Goal: Transaction & Acquisition: Purchase product/service

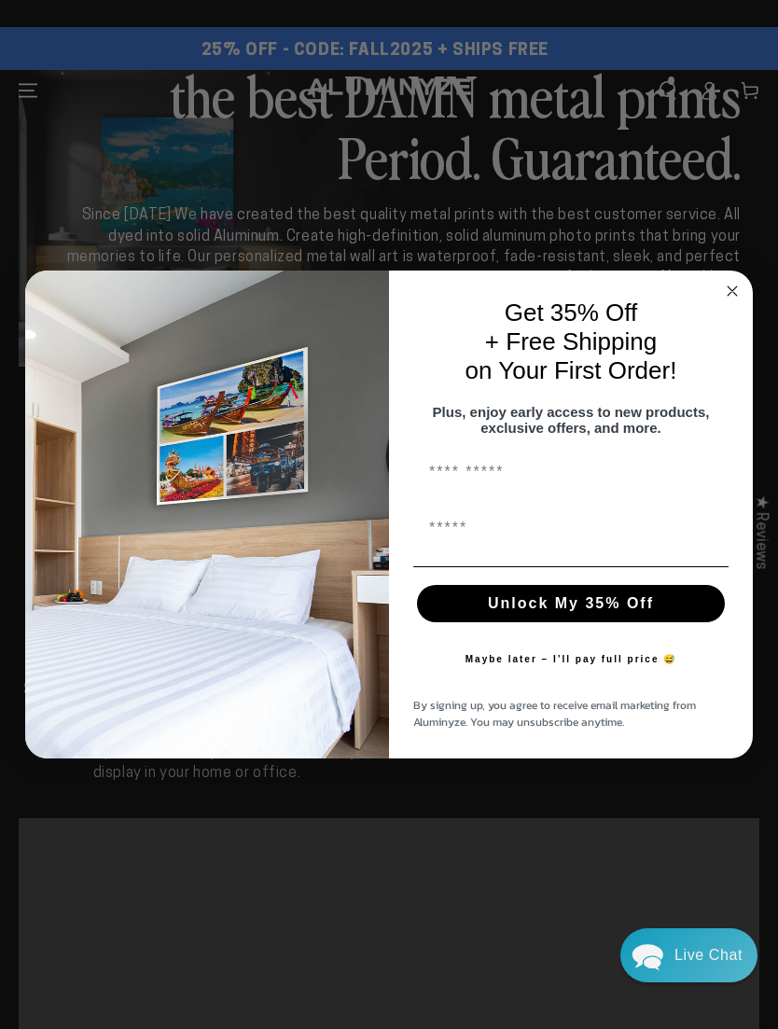
click at [732, 290] on circle "Close dialog" at bounding box center [732, 290] width 21 height 21
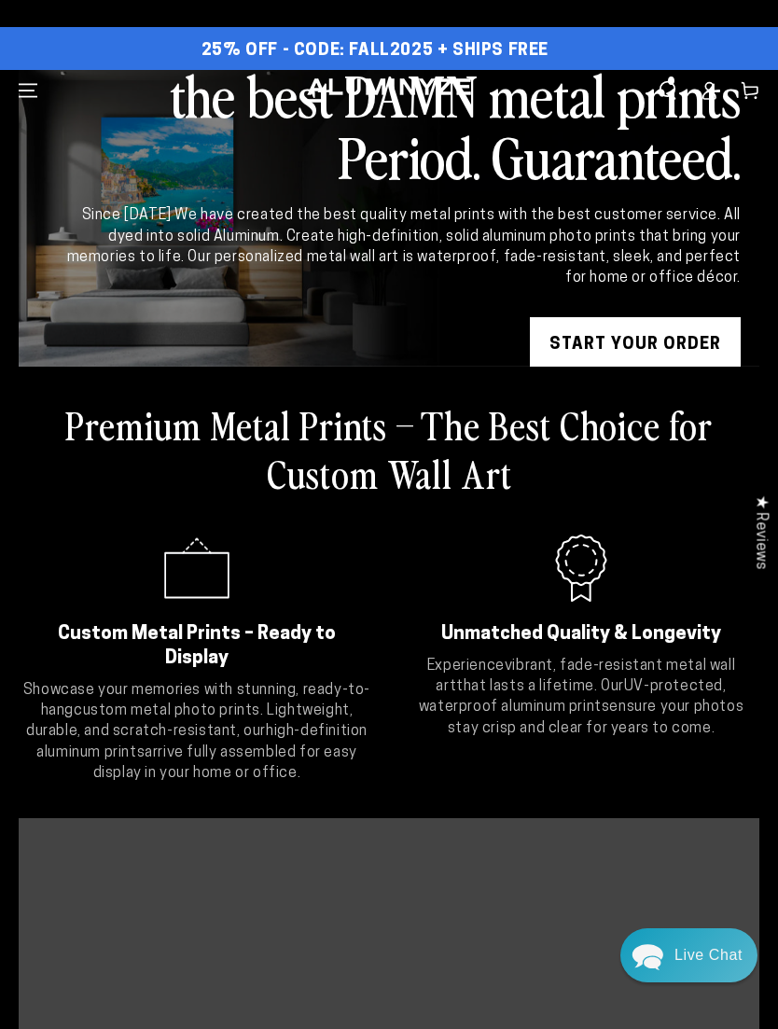
click at [558, 343] on link "START YOUR Order" at bounding box center [635, 345] width 211 height 56
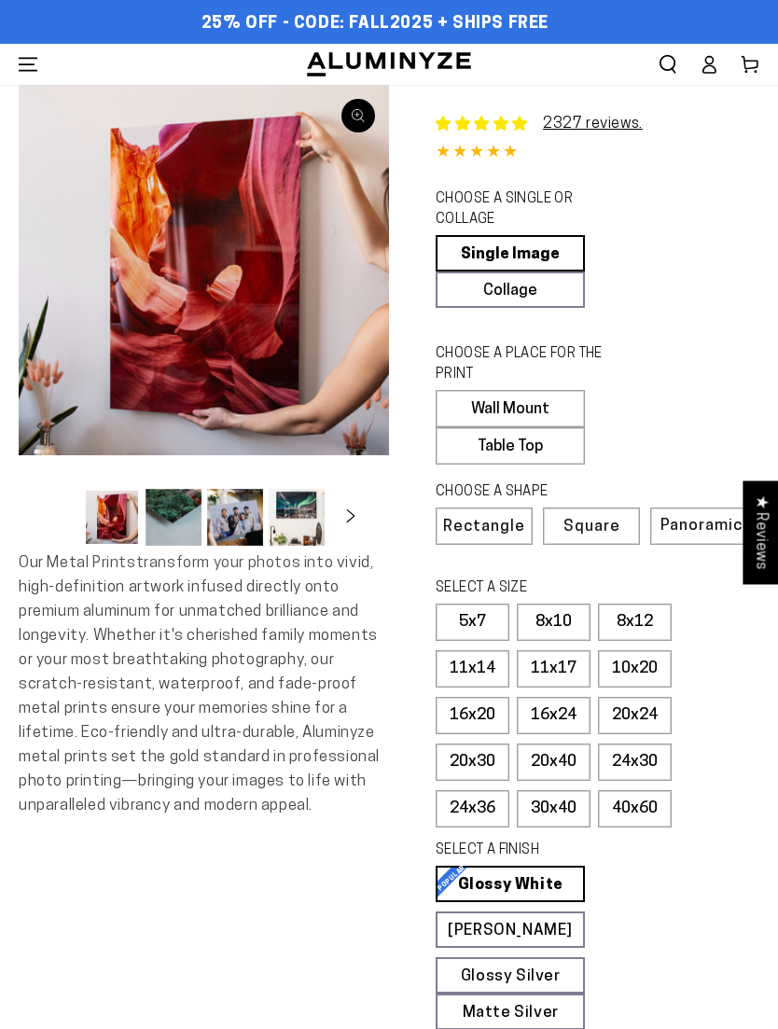
select select "**********"
click at [446, 757] on label "20x30" at bounding box center [473, 762] width 74 height 37
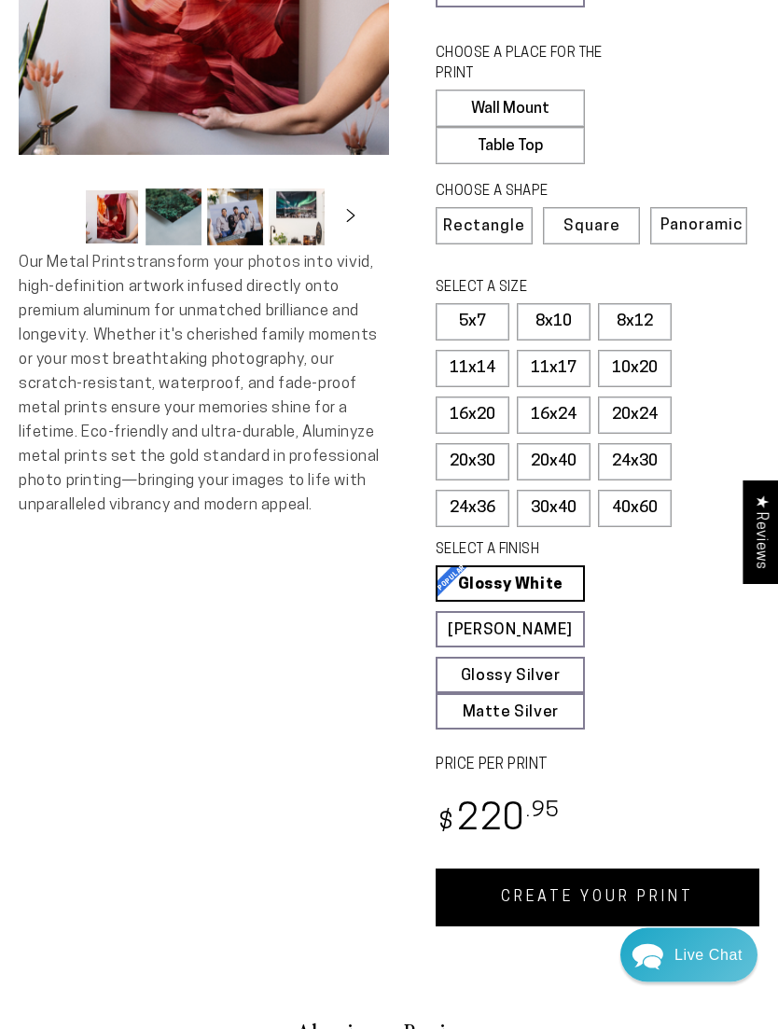
scroll to position [301, 0]
click at [460, 621] on link "Matte White Matte White Our matte white surface offers a flatter tone and sligh…" at bounding box center [510, 629] width 149 height 36
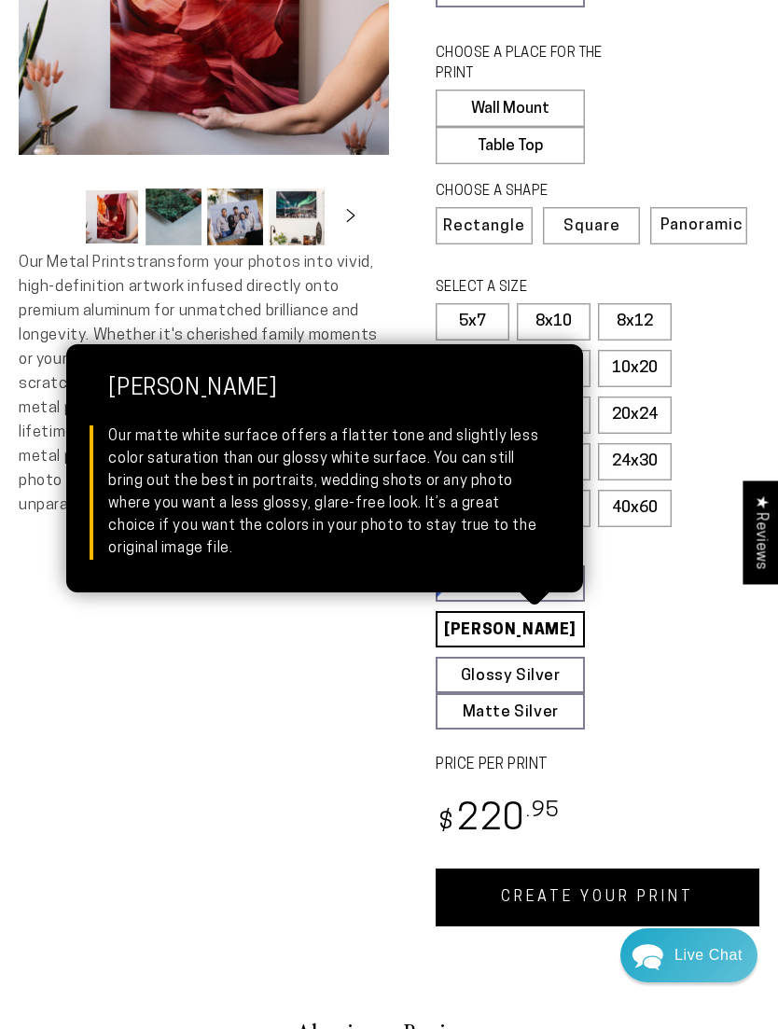
click at [494, 885] on link "CREATE YOUR PRINT" at bounding box center [598, 898] width 324 height 58
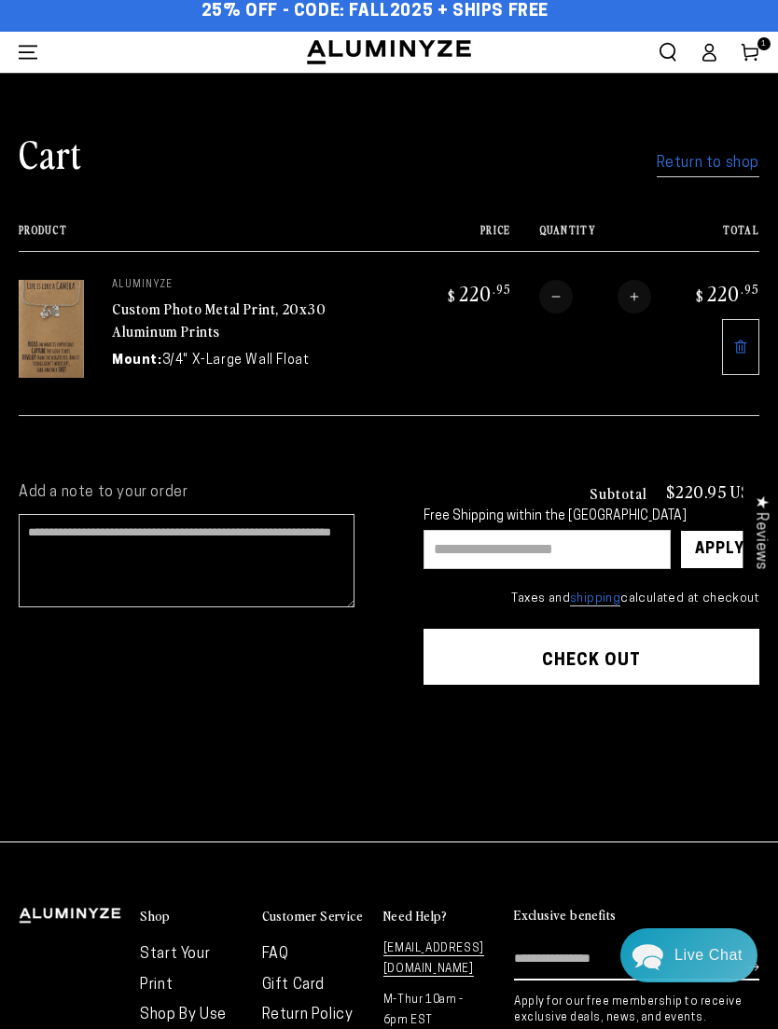
scroll to position [19, 0]
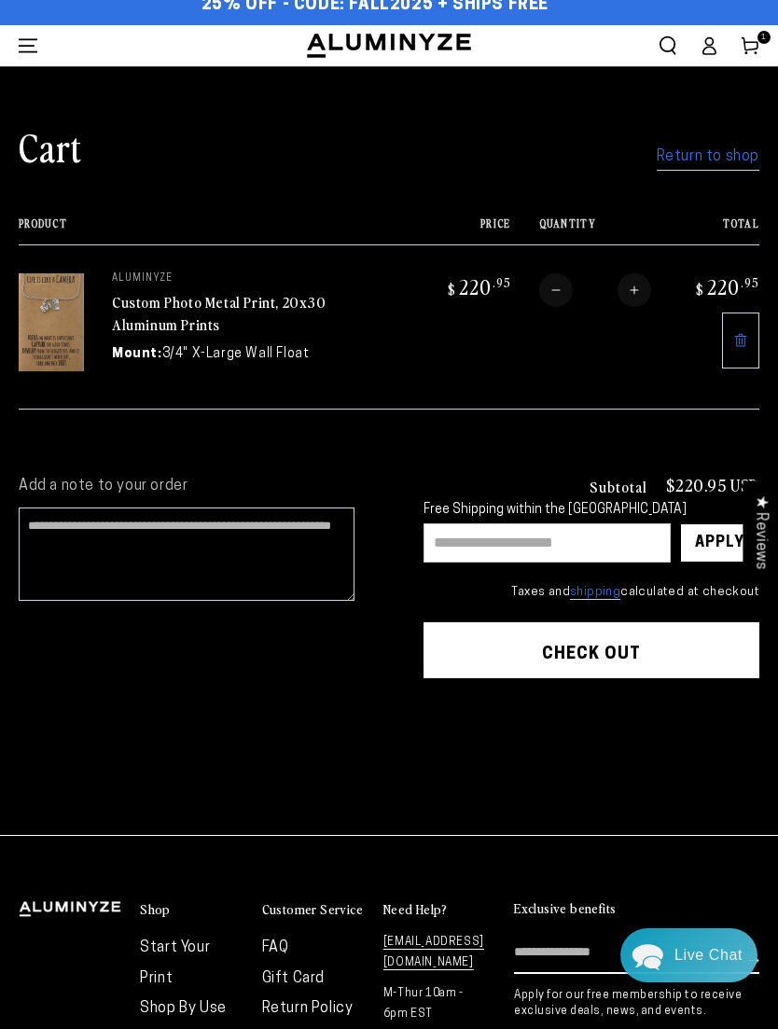
click at [458, 536] on input "text" at bounding box center [547, 543] width 247 height 39
type input "********"
click at [713, 544] on div "Apply" at bounding box center [719, 542] width 49 height 37
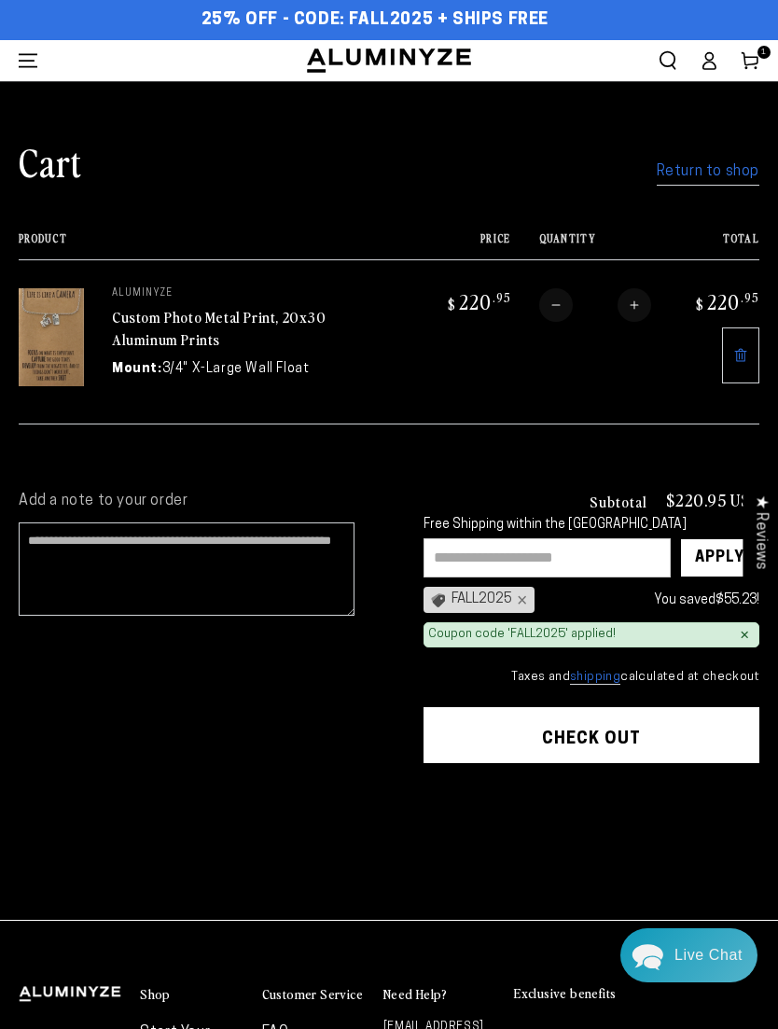
scroll to position [0, 0]
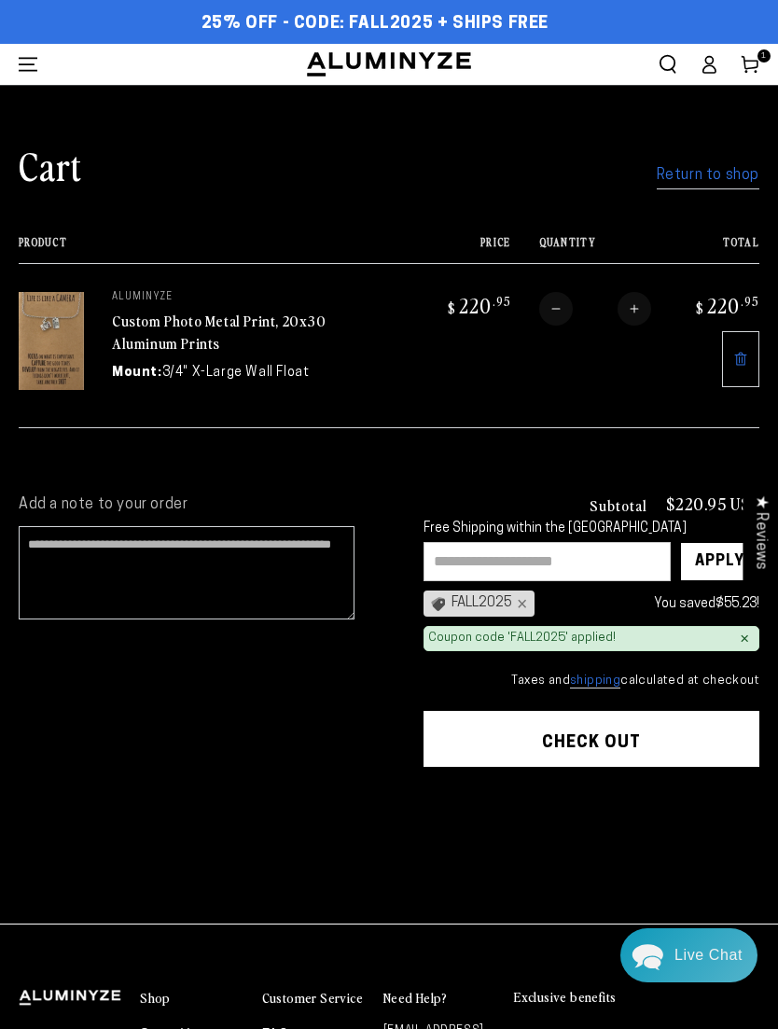
click at [444, 568] on input "text" at bounding box center [547, 561] width 247 height 39
type input "****"
click at [706, 555] on div "Apply" at bounding box center [719, 561] width 49 height 37
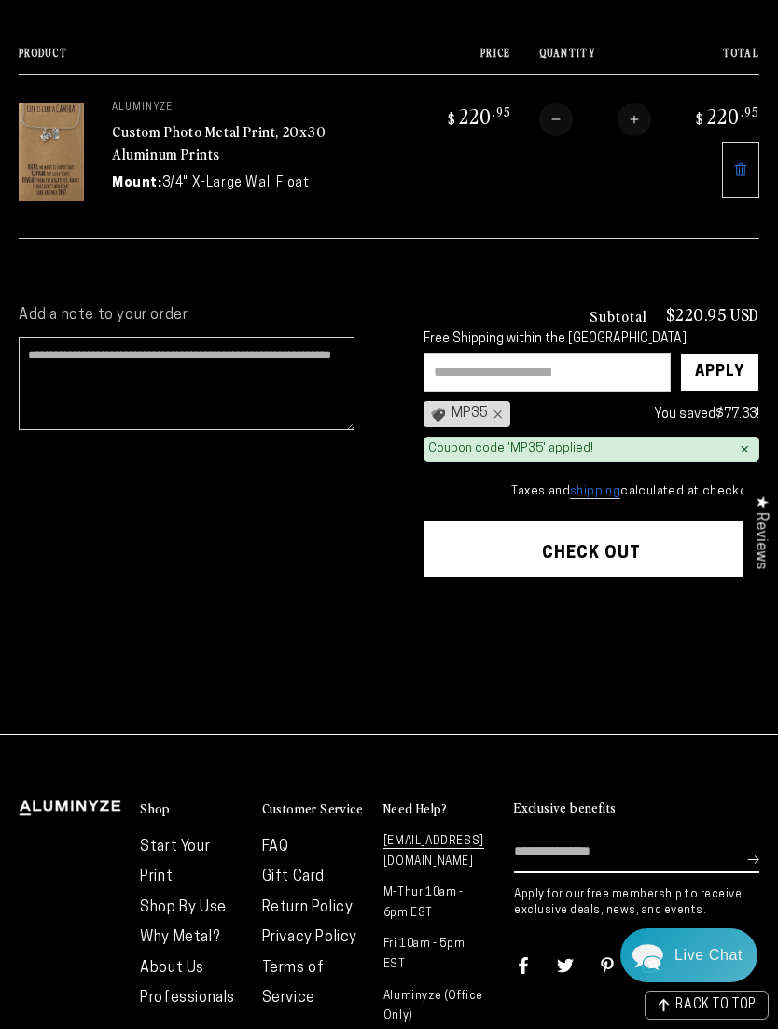
scroll to position [189, 0]
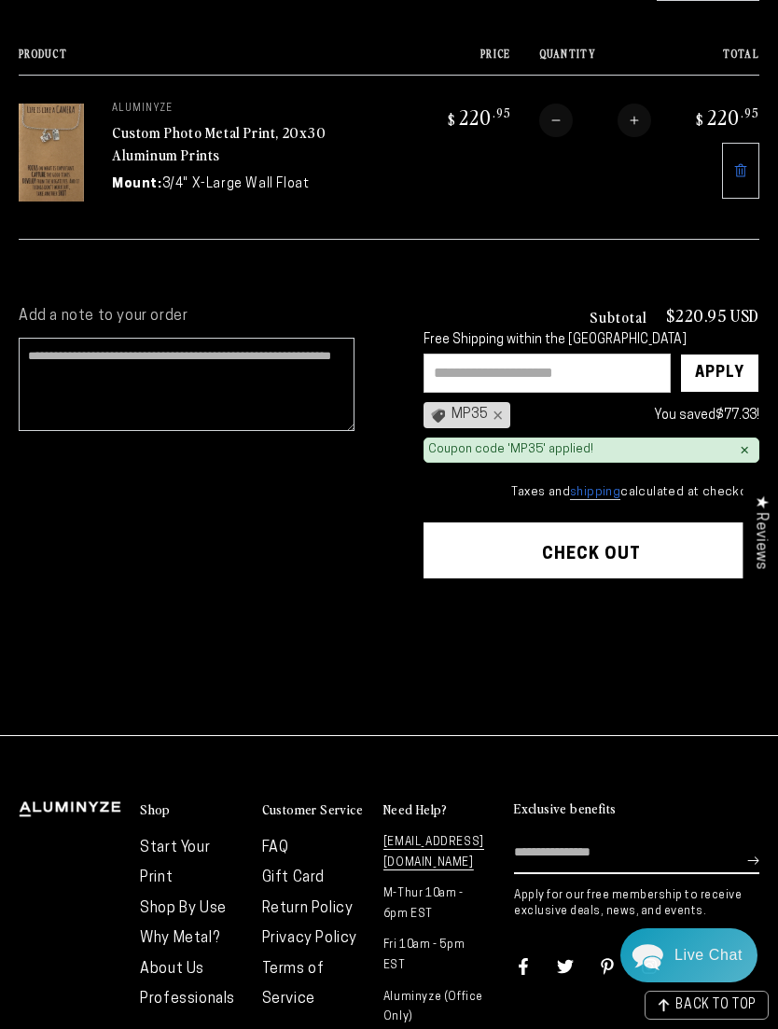
click at [484, 549] on button "Check out" at bounding box center [592, 551] width 336 height 56
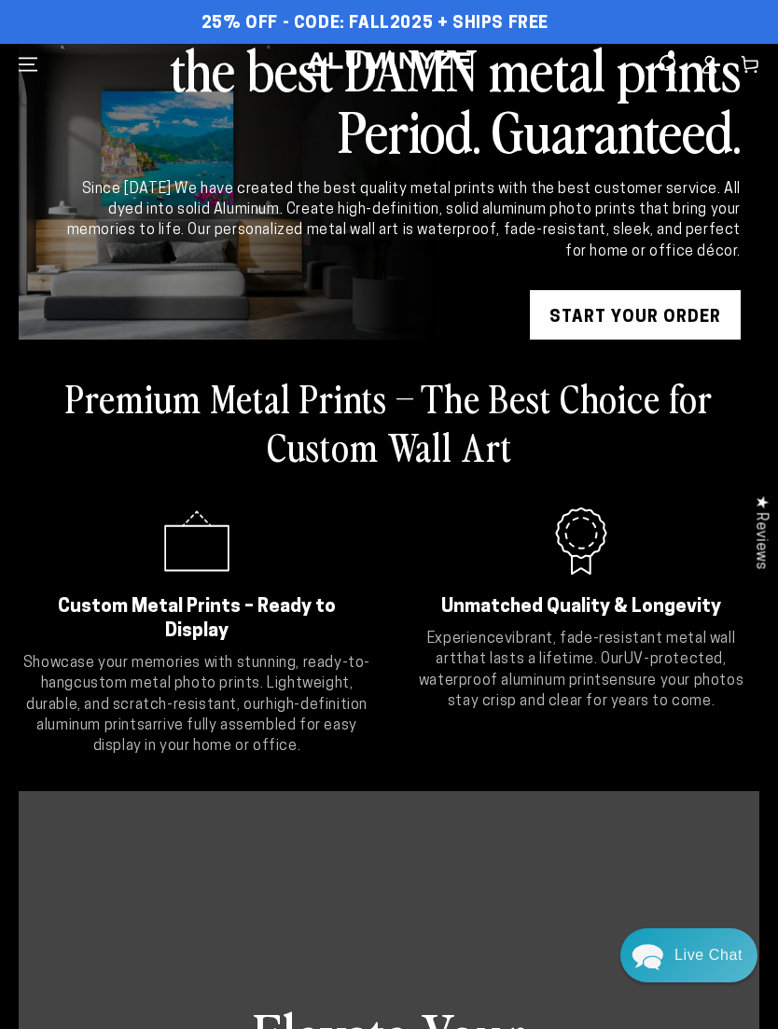
click at [747, 70] on use at bounding box center [750, 64] width 16 height 17
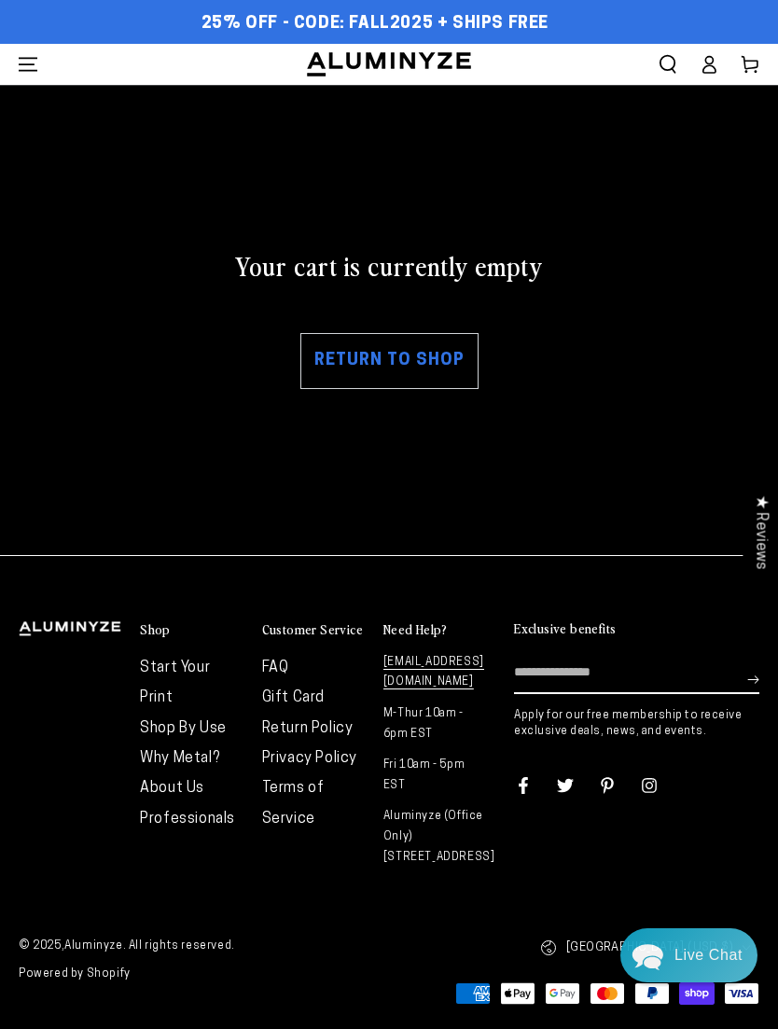
click at [322, 367] on link "Return to shop" at bounding box center [390, 361] width 178 height 56
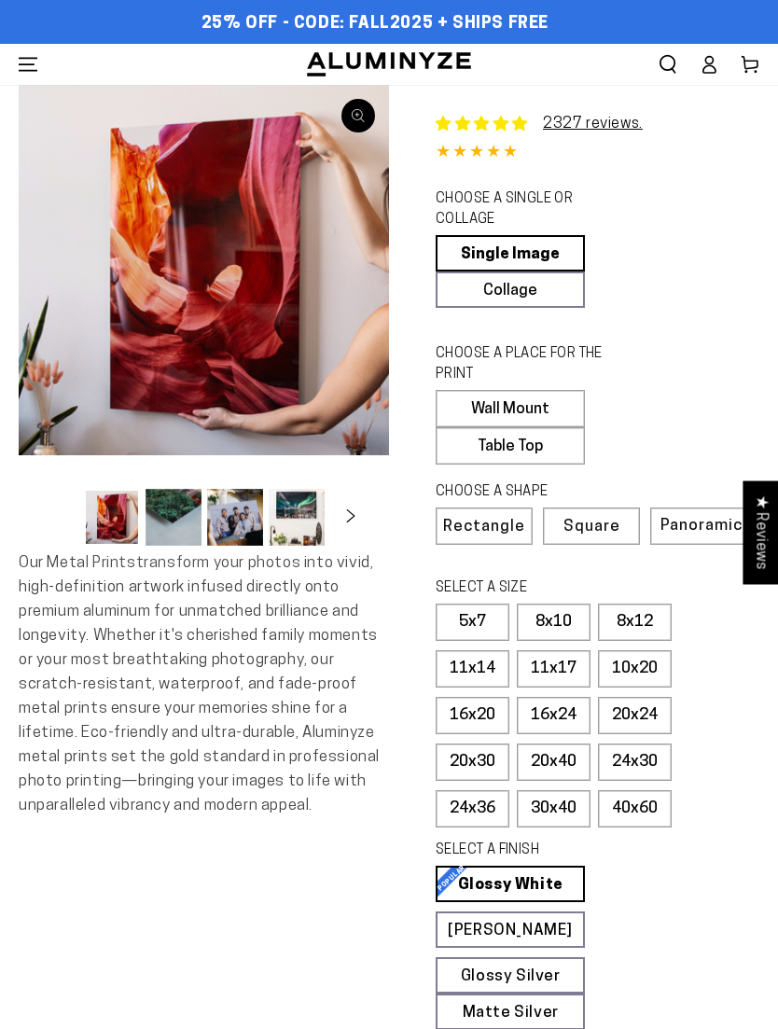
select select "**********"
click at [454, 753] on label "20x30" at bounding box center [473, 762] width 74 height 37
click at [460, 929] on link "Matte White Matte White Our matte white surface offers a flatter tone and sligh…" at bounding box center [510, 930] width 149 height 36
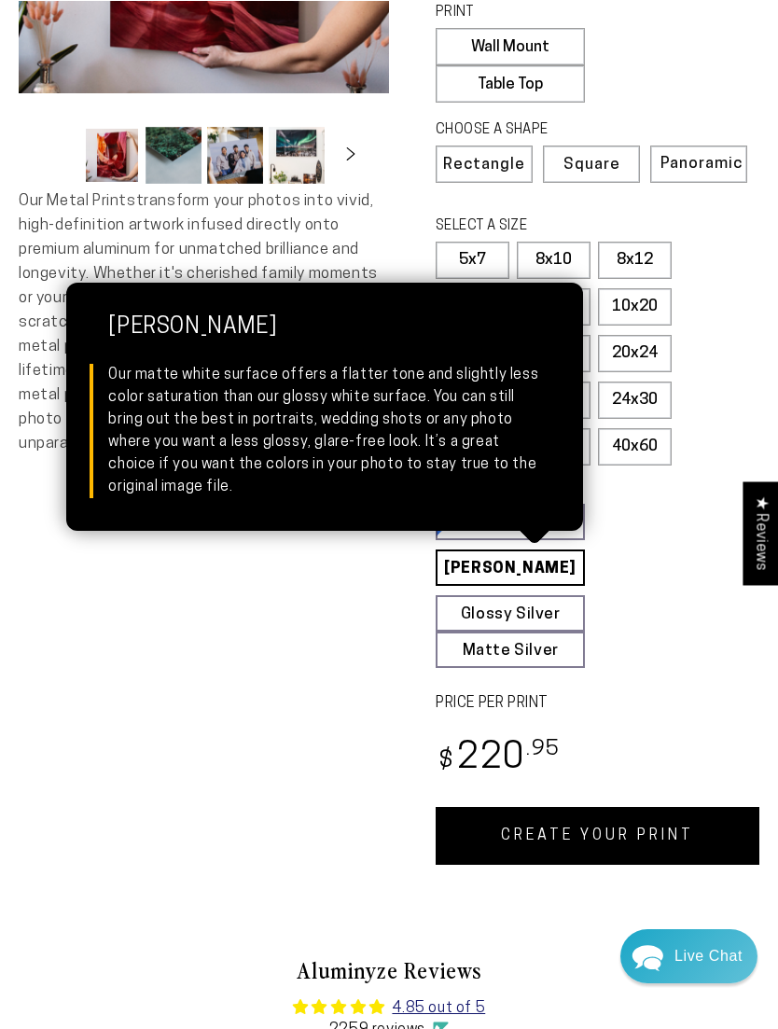
scroll to position [362, 0]
click at [465, 837] on link "CREATE YOUR PRINT" at bounding box center [598, 836] width 324 height 58
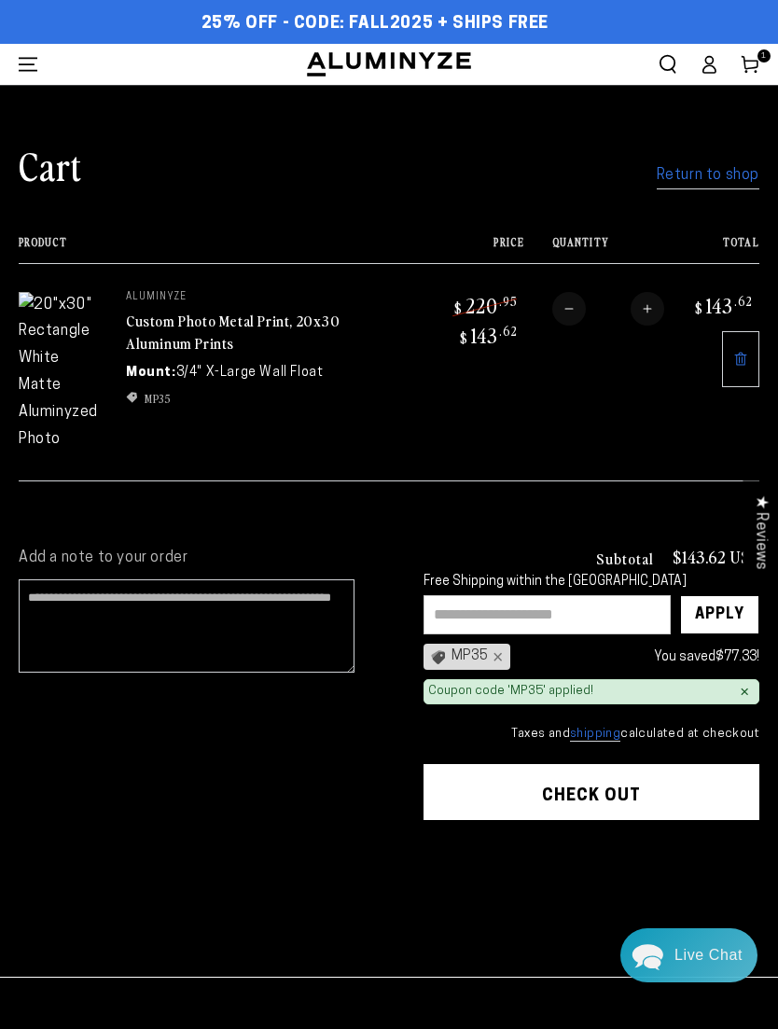
click at [445, 595] on input "text" at bounding box center [547, 614] width 247 height 39
click at [437, 651] on icon at bounding box center [439, 657] width 12 height 12
click at [762, 530] on div "★ Reviews" at bounding box center [760, 533] width 35 height 104
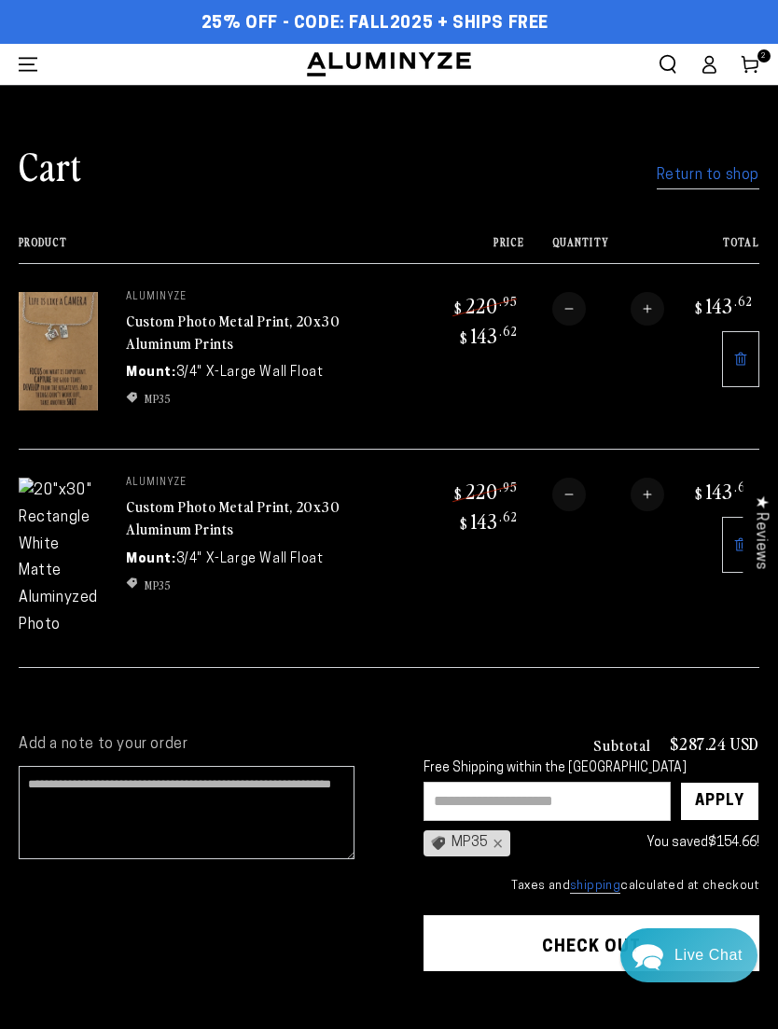
click at [566, 489] on button "Decrease quantity for Custom Photo Metal Print, 20x30 Aluminum Prints" at bounding box center [569, 495] width 34 height 34
type input "*"
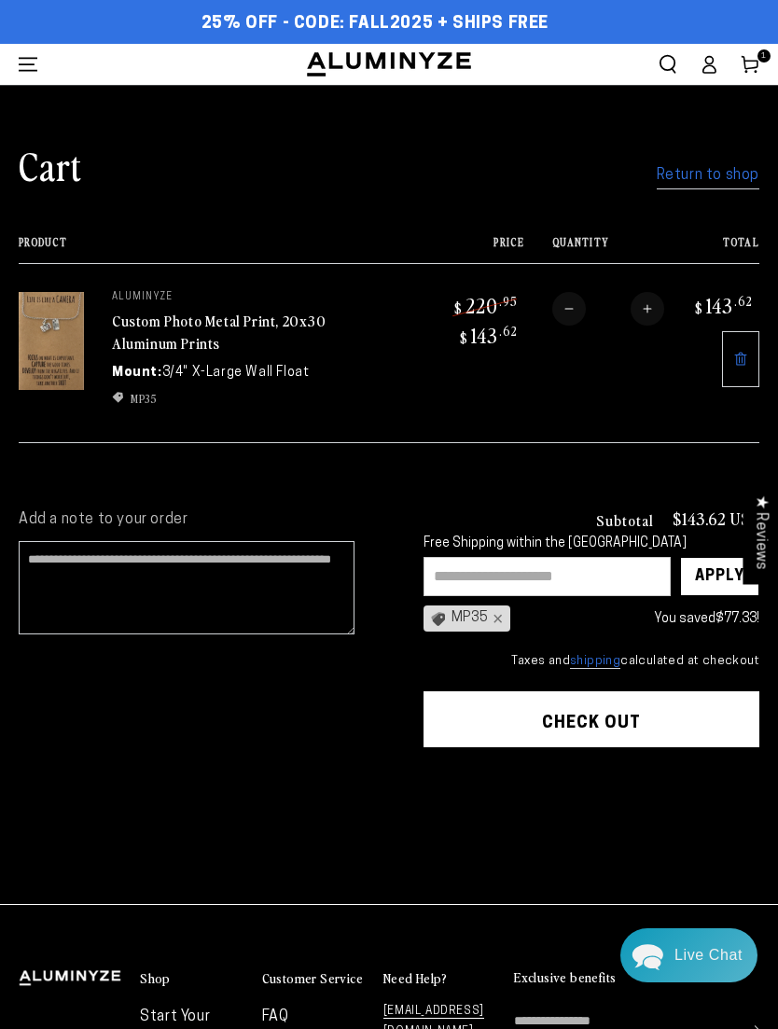
click at [431, 777] on shopify-apple-pay-button at bounding box center [429, 769] width 4 height 15
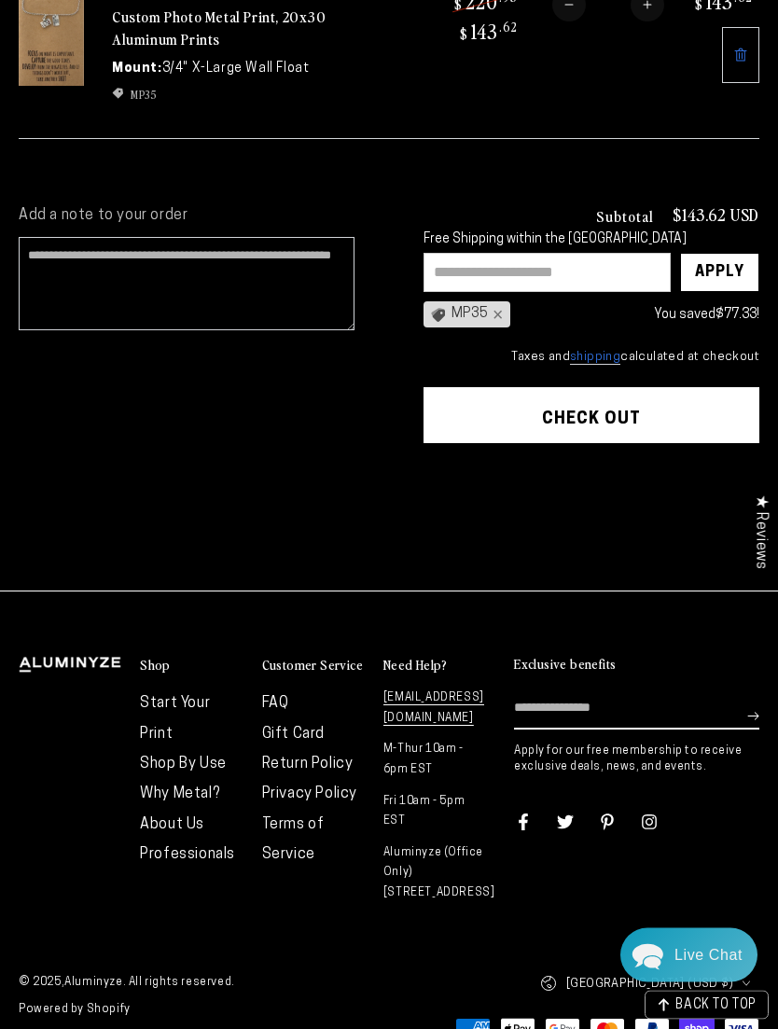
click at [431, 474] on shopify-apple-pay-button at bounding box center [429, 466] width 4 height 15
